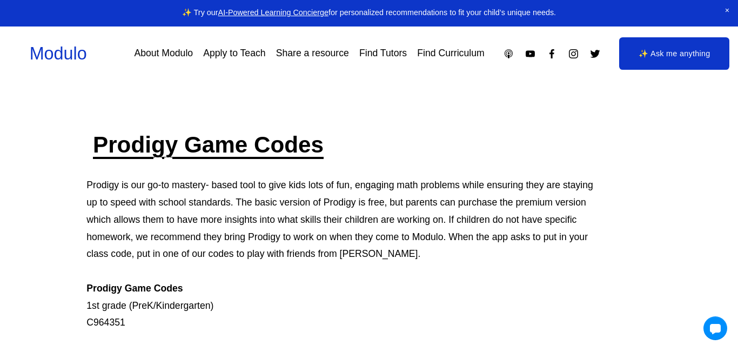
scroll to position [5, 0]
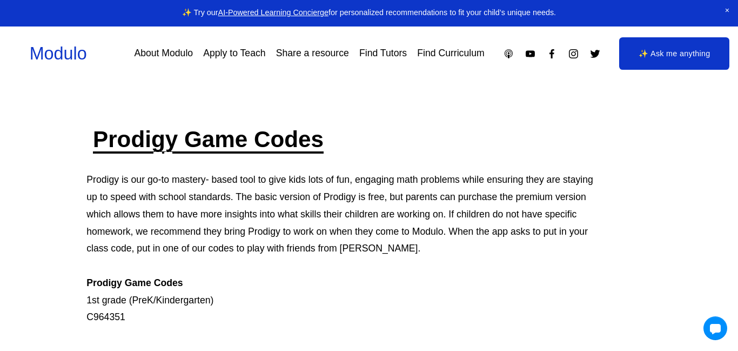
drag, startPoint x: 166, startPoint y: 155, endPoint x: 171, endPoint y: 149, distance: 8.1
click at [171, 148] on div at bounding box center [369, 175] width 738 height 351
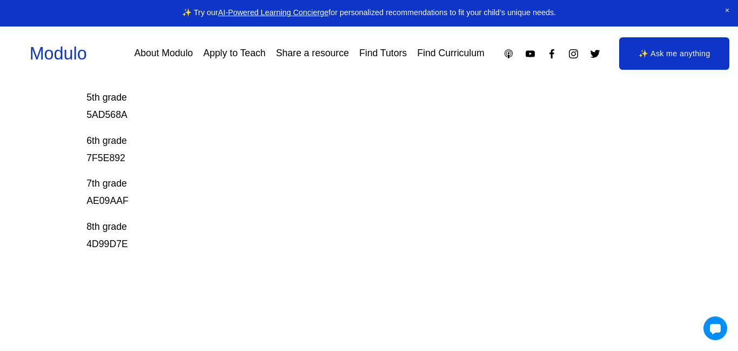
scroll to position [405, 0]
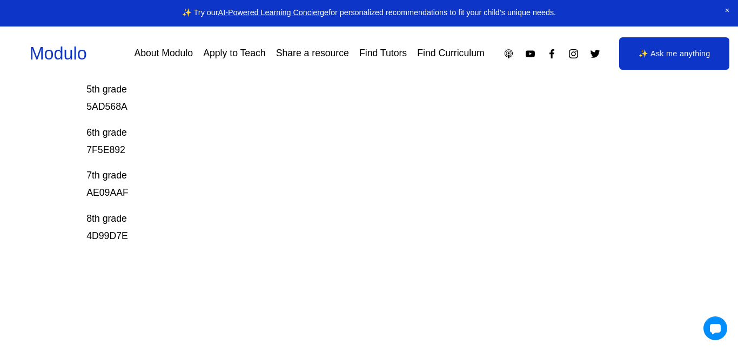
click at [657, 58] on link "✨ Ask me anything" at bounding box center [674, 53] width 110 height 32
click at [101, 201] on p "7th grade AE09AAF" at bounding box center [340, 184] width 508 height 35
click at [112, 181] on p "7th grade AE09AAF" at bounding box center [340, 184] width 508 height 35
click at [115, 189] on p "7th grade AE09AAF" at bounding box center [340, 184] width 508 height 35
